Goal: Information Seeking & Learning: Learn about a topic

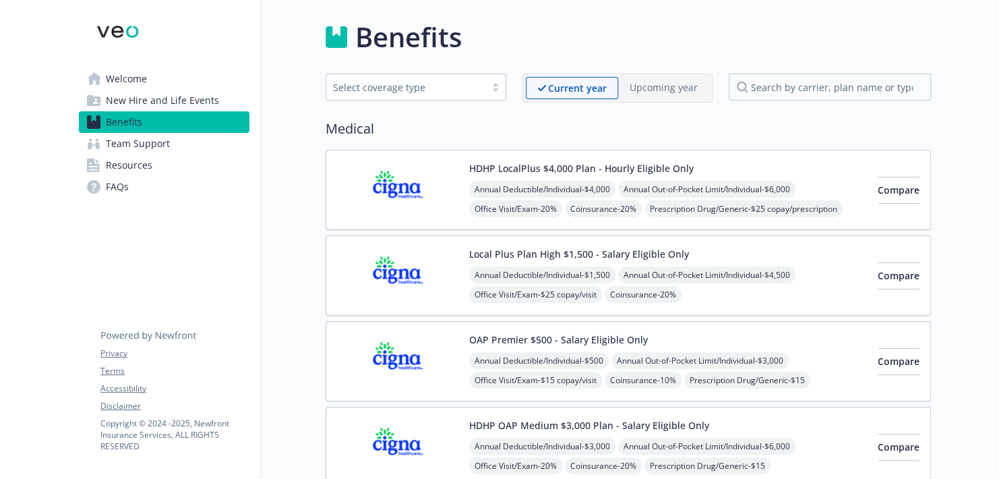
click at [422, 90] on div "Select coverage type" at bounding box center [406, 87] width 146 height 14
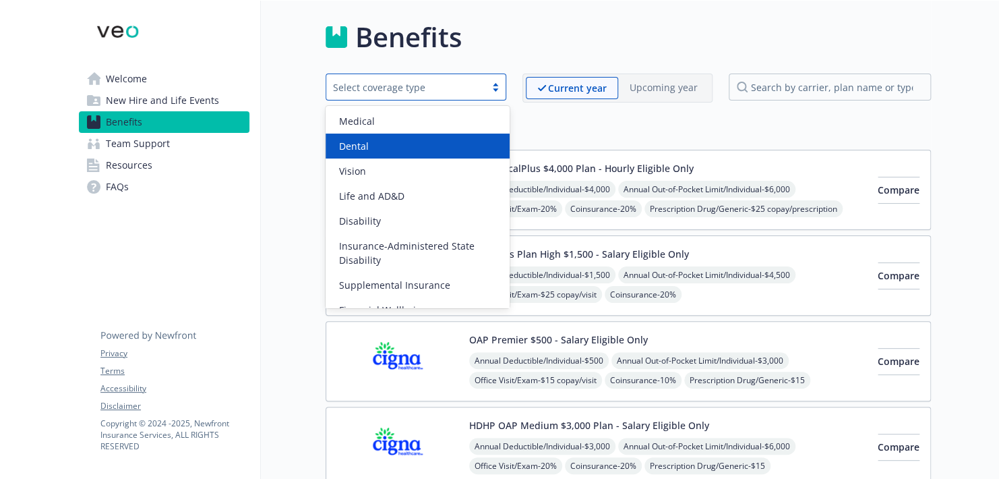
click at [416, 150] on div "Dental" at bounding box center [418, 146] width 168 height 14
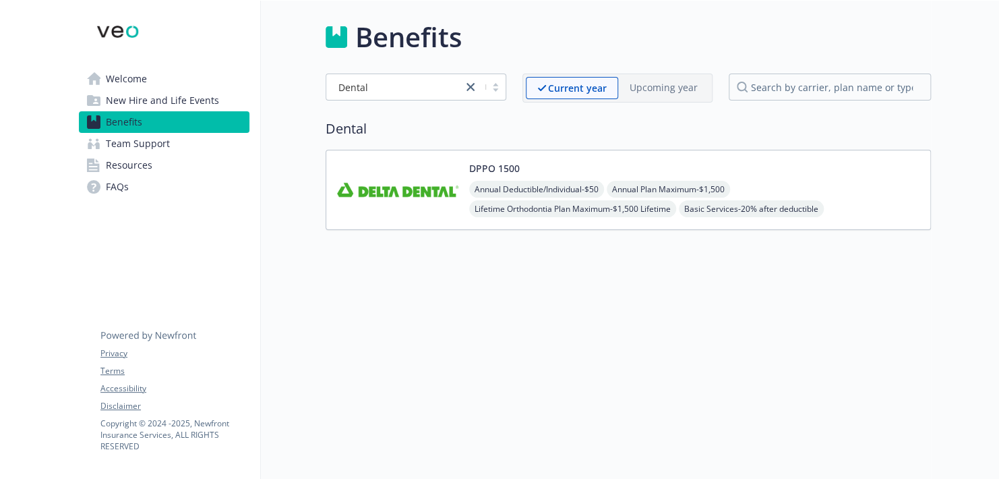
click at [529, 171] on div "DPPO 1500 Annual Deductible/Individual - $50 Annual Plan Maximum - $1,500 Lifet…" at bounding box center [694, 189] width 451 height 57
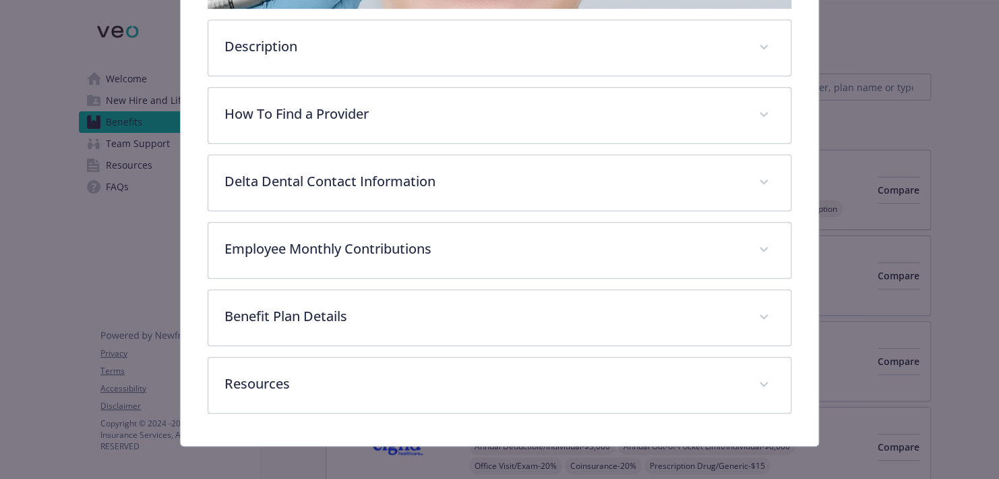
scroll to position [347, 0]
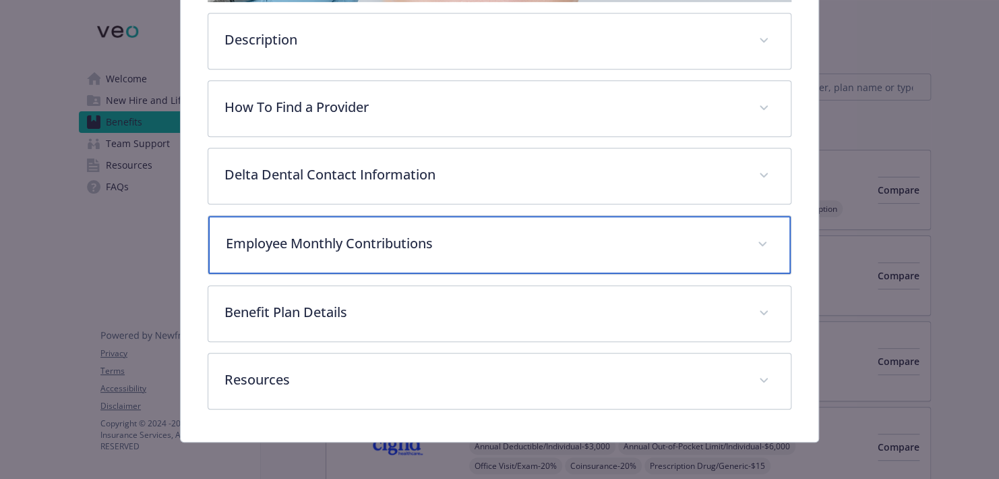
click at [456, 240] on p "Employee Monthly Contributions" at bounding box center [483, 243] width 515 height 20
